Goal: Task Accomplishment & Management: Manage account settings

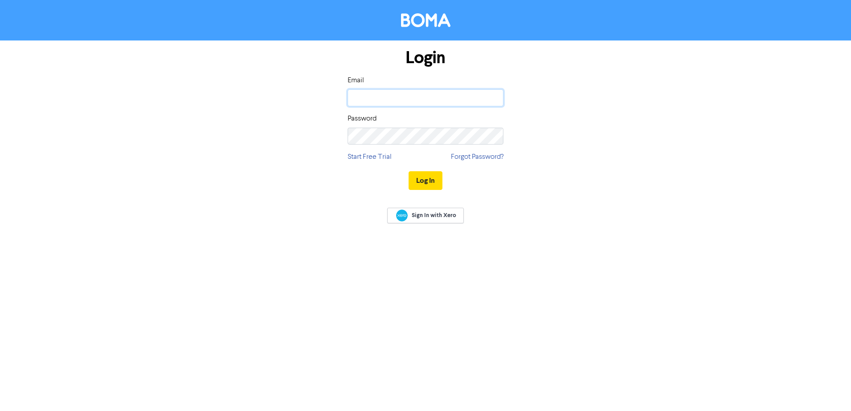
click at [368, 93] on input "email" at bounding box center [426, 97] width 156 height 17
type input "[PERSON_NAME][EMAIL_ADDRESS][DOMAIN_NAME]"
click at [409, 171] on button "Log In" at bounding box center [426, 180] width 34 height 19
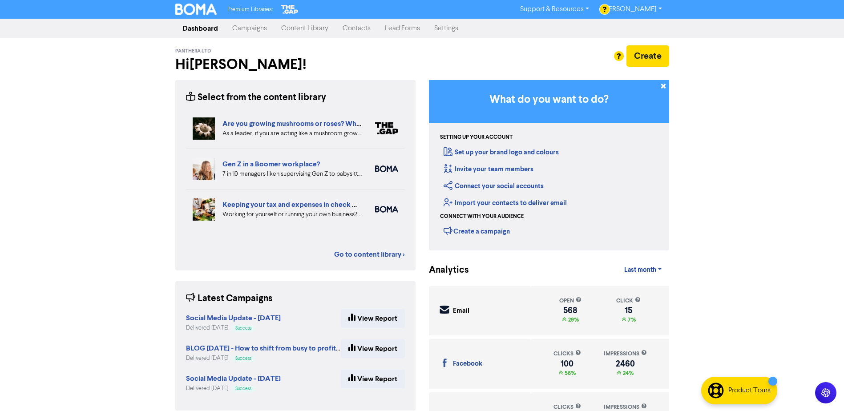
click at [257, 28] on link "Campaigns" at bounding box center [249, 29] width 49 height 18
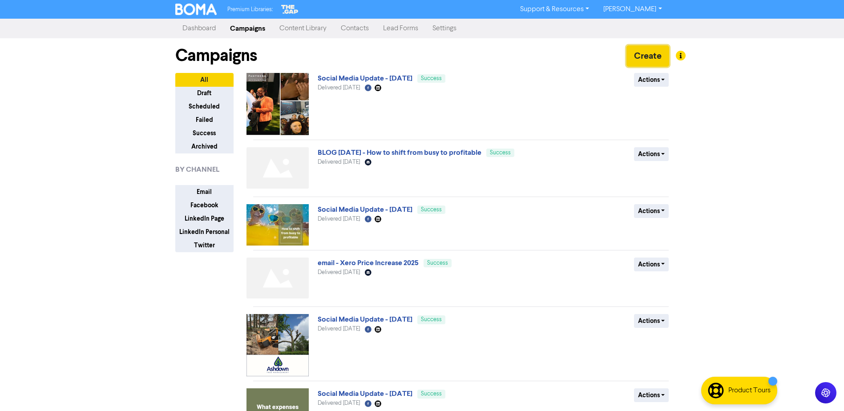
click at [640, 55] on button "Create" at bounding box center [648, 55] width 43 height 21
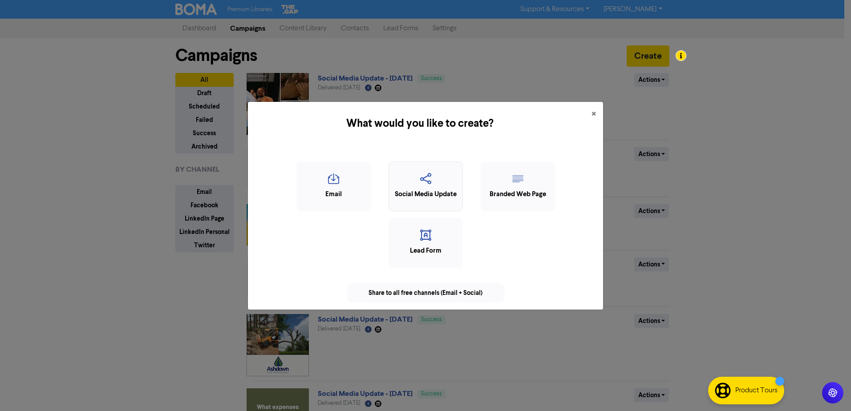
click at [445, 179] on icon "button" at bounding box center [426, 181] width 65 height 17
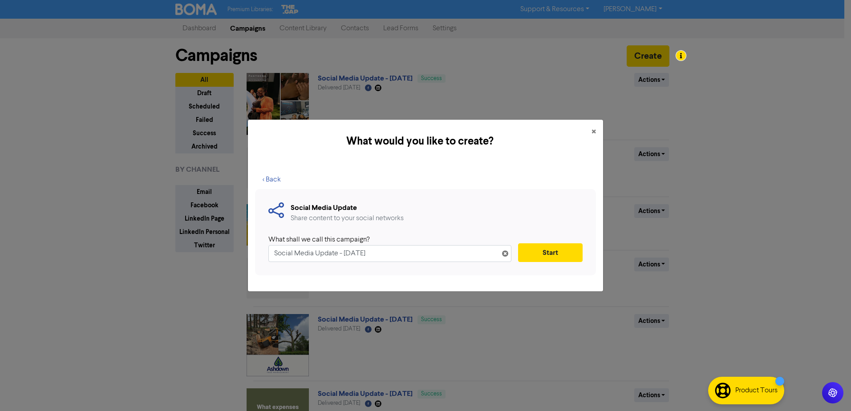
click at [353, 255] on input "Social Media Update - [DATE]" at bounding box center [389, 253] width 243 height 17
type input "Social Media Update - [DATE]"
click at [550, 249] on button "Start" at bounding box center [550, 253] width 65 height 19
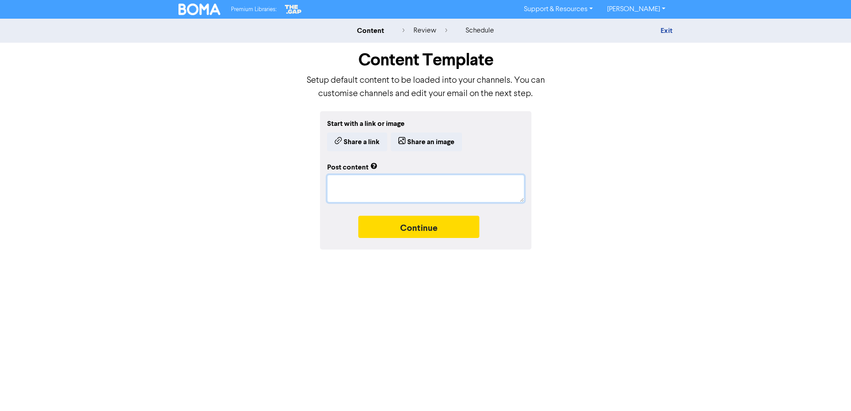
click at [351, 188] on textarea at bounding box center [425, 189] width 197 height 28
paste textarea "Loremip dolo sit ametc ad e seddoeiu - tem inci ut labo’et dolo ma aliquaenim. …"
type textarea "x"
type textarea "Loremip dolo sit ametc ad e seddoeiu - tem inci ut labo’et dolo ma aliquaenim. …"
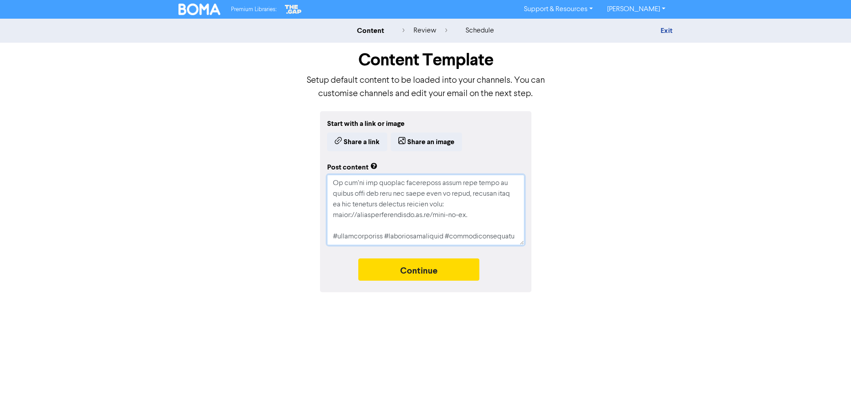
type textarea "x"
type textarea "Loremip dolo sit ametc ad e seddoeiu - tem inci ut labo’et dolo ma aliquaenim. …"
click at [434, 266] on button "Continue" at bounding box center [418, 270] width 121 height 22
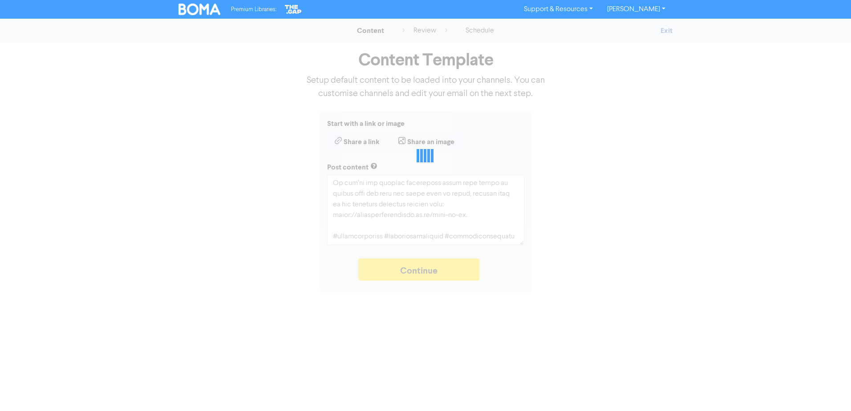
type textarea "x"
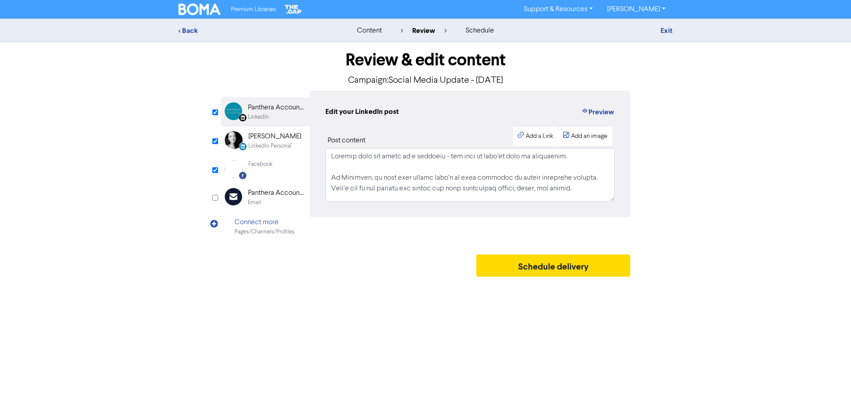
click at [213, 141] on input "checkbox" at bounding box center [215, 141] width 6 height 6
checkbox input "false"
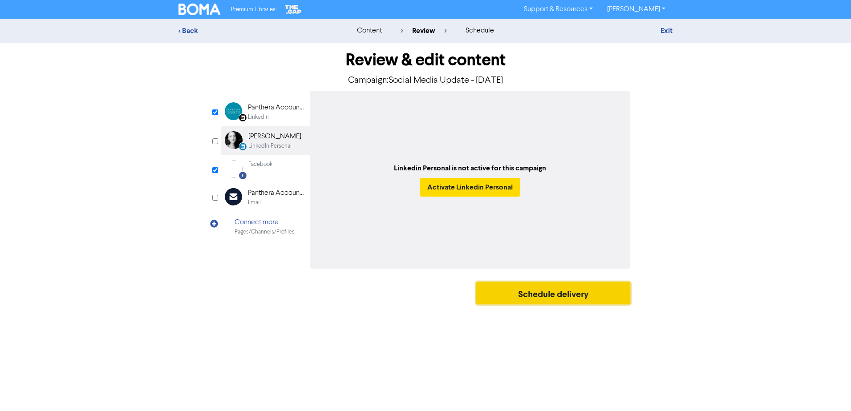
click at [539, 296] on button "Schedule delivery" at bounding box center [553, 293] width 154 height 22
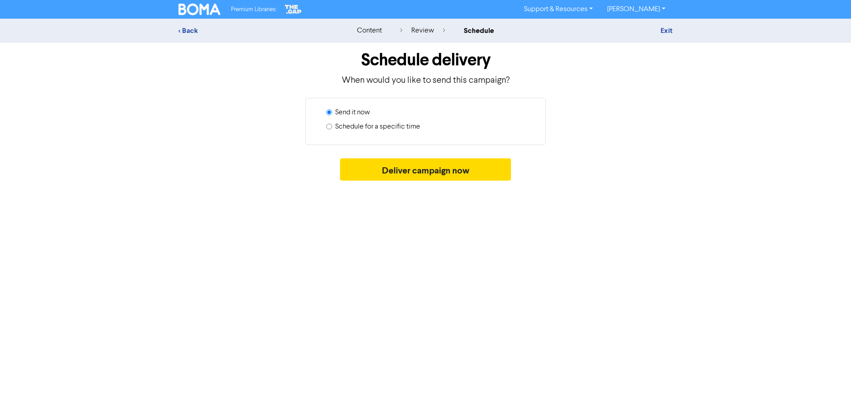
click at [410, 126] on label "Schedule for a specific time" at bounding box center [377, 127] width 85 height 11
click at [332, 126] on input "Schedule for a specific time" at bounding box center [329, 127] width 6 height 6
radio input "true"
radio input "false"
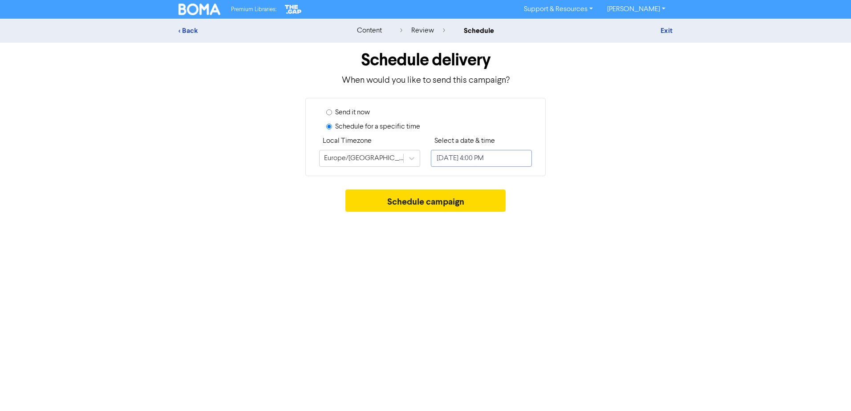
click at [523, 158] on input "[DATE] 4:00 PM" at bounding box center [481, 158] width 101 height 17
select select "8"
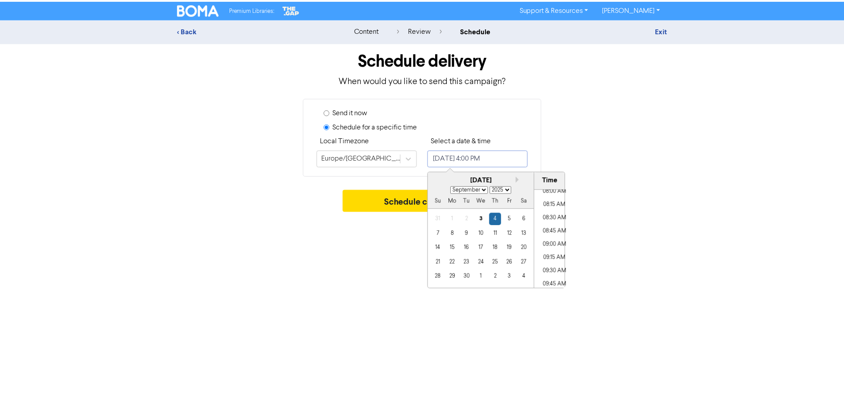
scroll to position [434, 0]
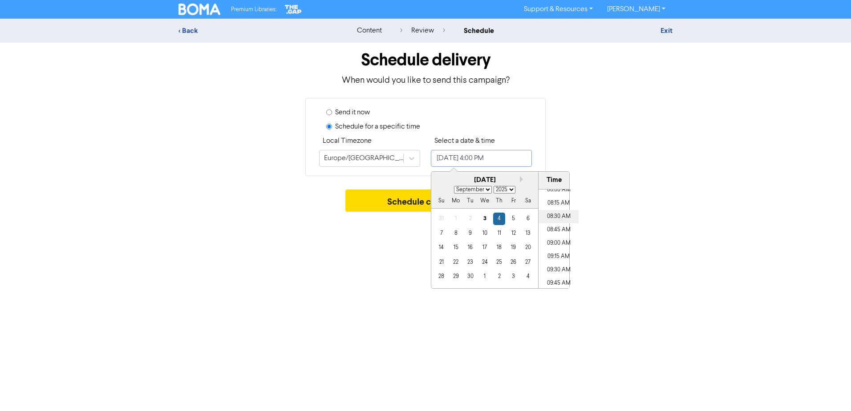
click at [557, 217] on li "08:30 AM" at bounding box center [559, 216] width 40 height 13
type input "[DATE] 8:30 AM"
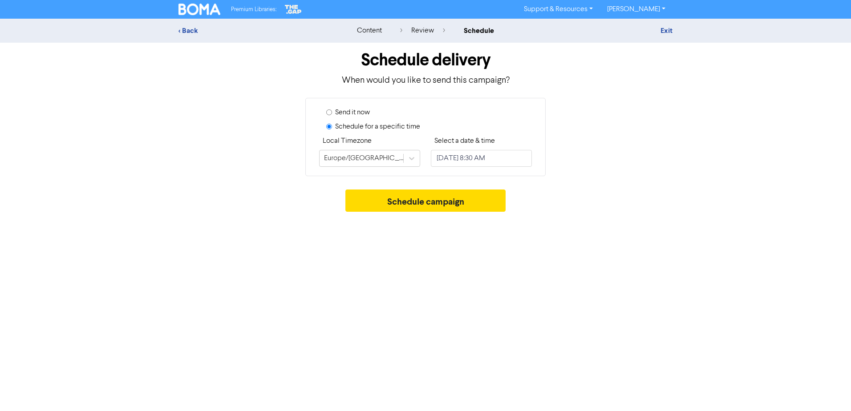
click at [609, 213] on div "Schedule campaign" at bounding box center [426, 203] width 494 height 27
click at [434, 197] on button "Schedule campaign" at bounding box center [425, 201] width 161 height 22
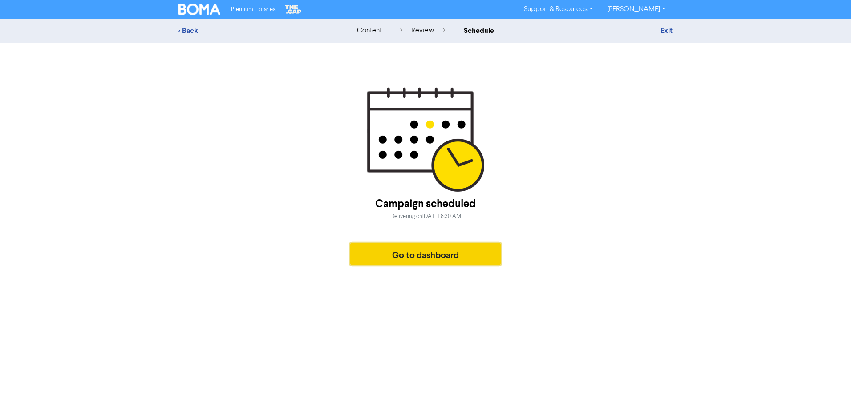
click at [441, 250] on button "Go to dashboard" at bounding box center [425, 254] width 150 height 22
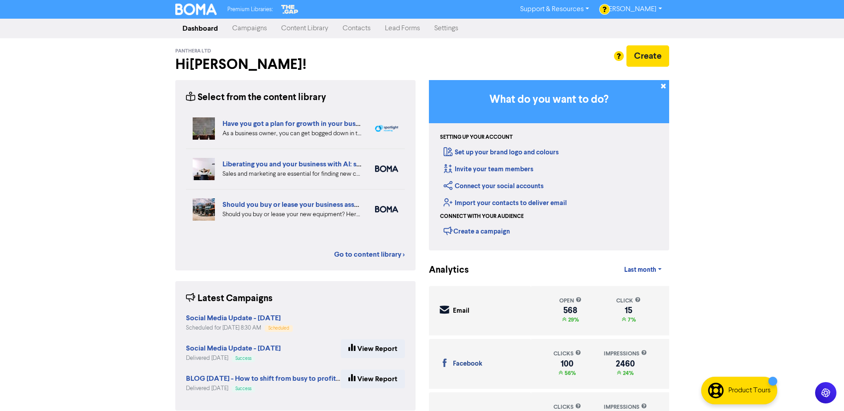
click at [241, 31] on link "Campaigns" at bounding box center [249, 29] width 49 height 18
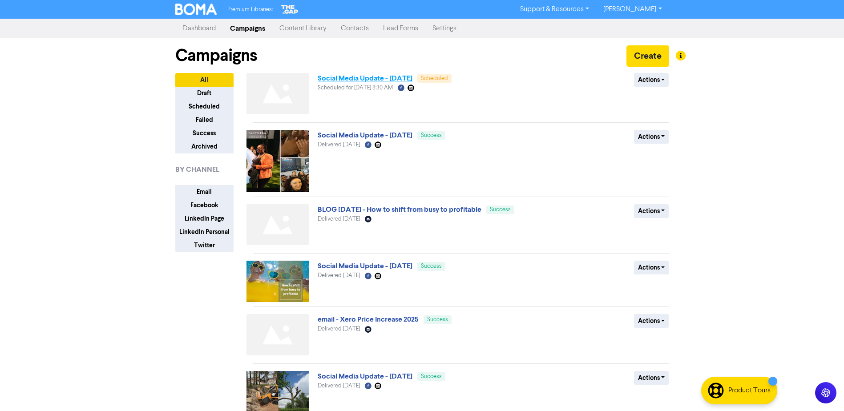
click at [371, 79] on link "Social Media Update - [DATE]" at bounding box center [365, 78] width 95 height 9
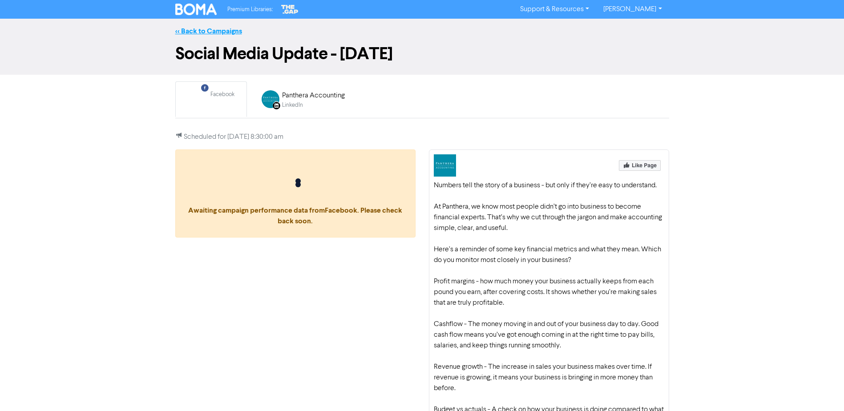
click at [203, 32] on link "<< Back to Campaigns" at bounding box center [208, 31] width 67 height 9
